Goal: Task Accomplishment & Management: Use online tool/utility

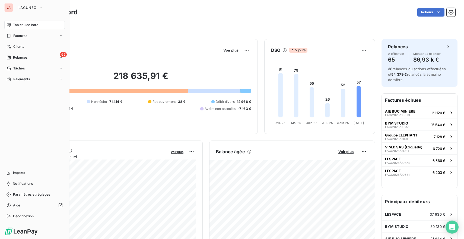
click at [6, 9] on div "LA" at bounding box center [8, 7] width 9 height 9
click at [27, 14] on div "LA LAGUNEO Tableau de bord Factures Clients 65 Relances Tâches Paiements Import…" at bounding box center [35, 119] width 70 height 239
click at [33, 5] on span "LAGUNEO" at bounding box center [27, 7] width 18 height 4
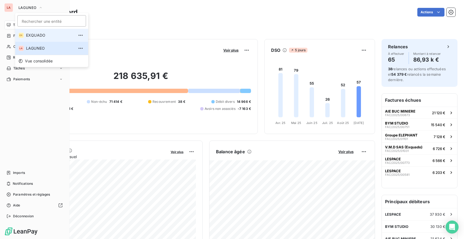
click at [38, 36] on span "EXQUADO" at bounding box center [50, 35] width 48 height 5
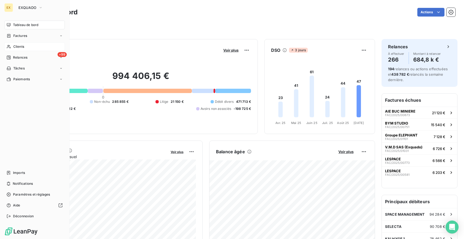
click at [18, 47] on span "Clients" at bounding box center [18, 46] width 11 height 5
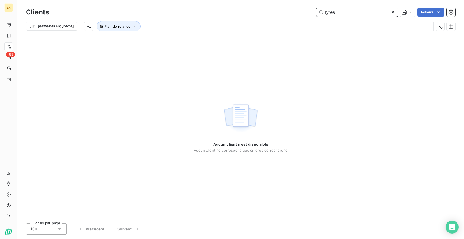
click at [341, 14] on input "lyres" at bounding box center [357, 12] width 81 height 9
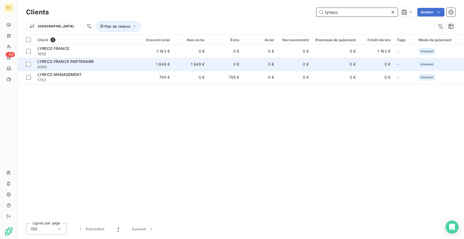
type input "lyreco"
click at [71, 61] on span "LYRECO FRANCE PARTENAIRE" at bounding box center [65, 61] width 57 height 5
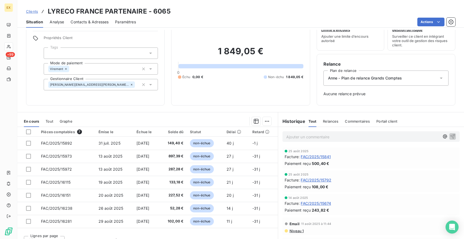
scroll to position [19, 0]
click at [334, 122] on span "Relances" at bounding box center [330, 122] width 15 height 4
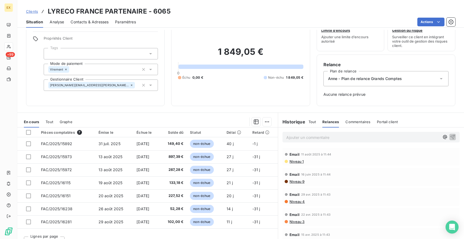
click at [310, 121] on span "Tout" at bounding box center [313, 122] width 8 height 4
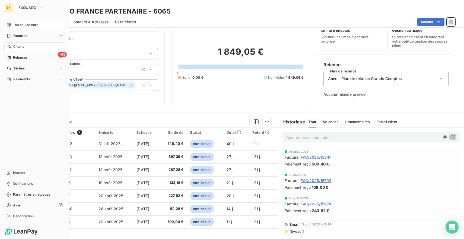
click at [26, 26] on span "Tableau de bord" at bounding box center [25, 25] width 25 height 5
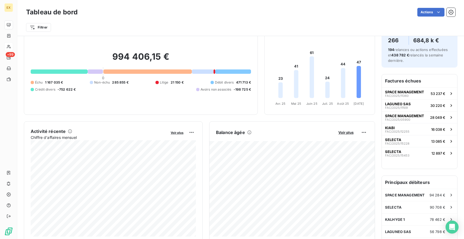
scroll to position [29, 0]
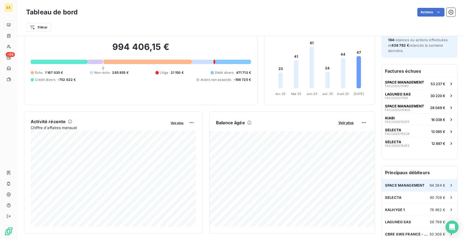
click at [409, 185] on span "SPACE MANAGEMENT" at bounding box center [405, 185] width 40 height 4
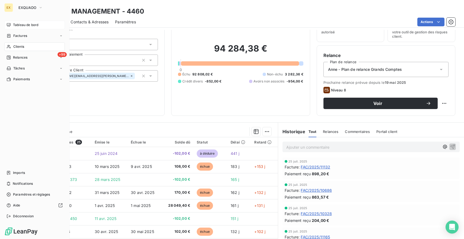
click at [16, 44] on span "Clients" at bounding box center [18, 46] width 11 height 5
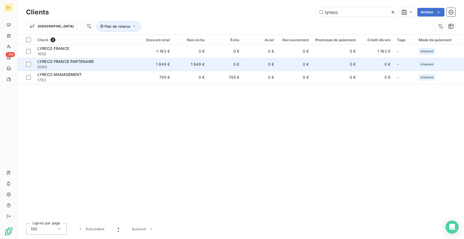
click at [117, 67] on span "6065" at bounding box center [86, 66] width 98 height 5
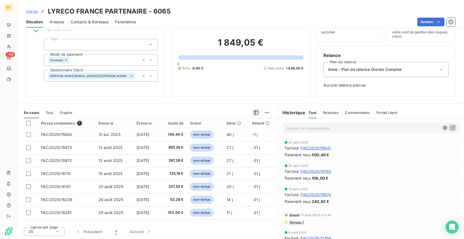
click at [49, 114] on span "Tout" at bounding box center [50, 113] width 8 height 4
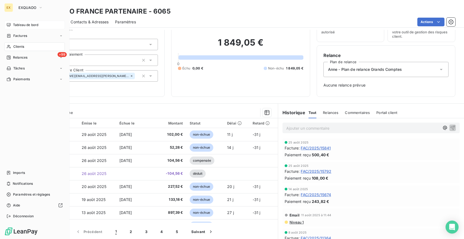
click at [10, 23] on icon at bounding box center [9, 25] width 4 height 4
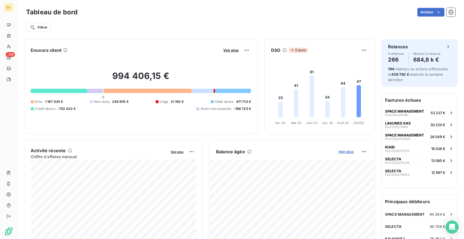
click at [345, 152] on span "Voir plus" at bounding box center [346, 152] width 15 height 4
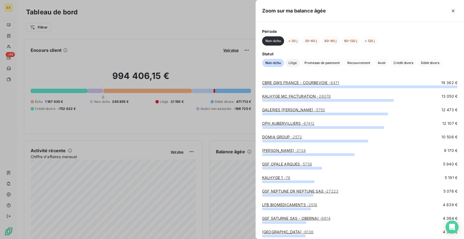
click at [292, 62] on span "Litige" at bounding box center [292, 63] width 15 height 8
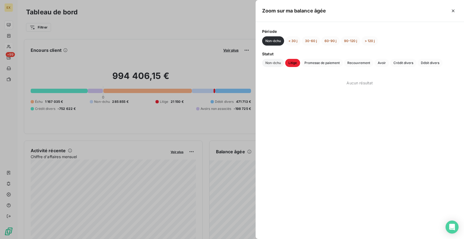
click at [279, 61] on span "Non-échu" at bounding box center [273, 63] width 22 height 8
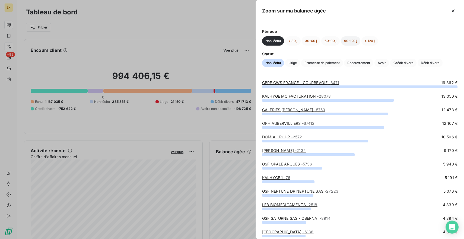
click at [350, 43] on button "90-120 j" at bounding box center [351, 40] width 20 height 9
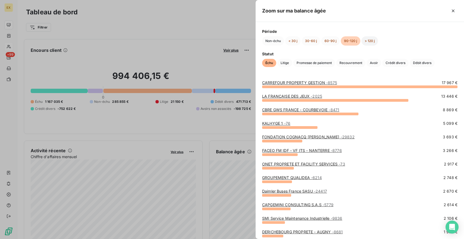
click at [374, 43] on button "> 120 j" at bounding box center [370, 40] width 17 height 9
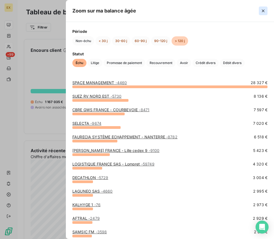
click at [264, 10] on icon "button" at bounding box center [263, 10] width 5 height 5
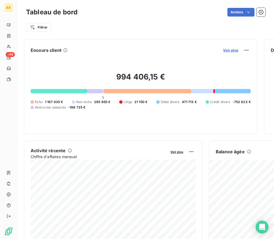
click at [235, 50] on span "Voir plus" at bounding box center [230, 50] width 15 height 4
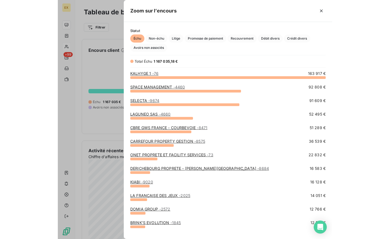
scroll to position [162, 209]
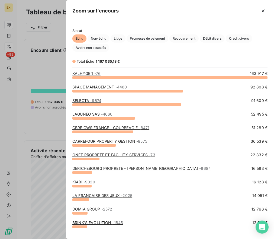
click at [258, 10] on div at bounding box center [193, 11] width 149 height 9
click at [261, 11] on icon "button" at bounding box center [263, 10] width 5 height 5
